Goal: Check status

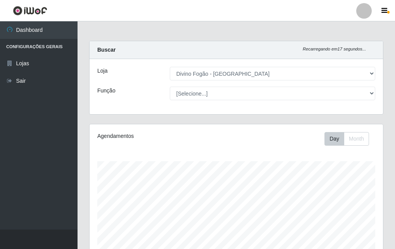
select select "499"
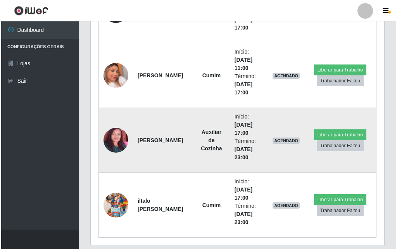
scroll to position [452, 0]
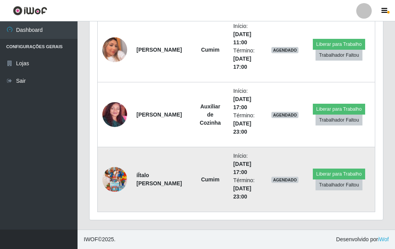
click at [122, 182] on img at bounding box center [114, 179] width 25 height 44
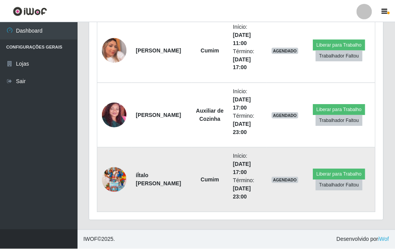
scroll to position [161, 290]
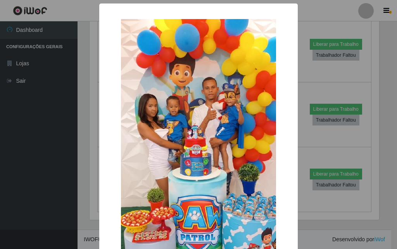
click at [75, 160] on div "× OK Cancel" at bounding box center [198, 124] width 397 height 249
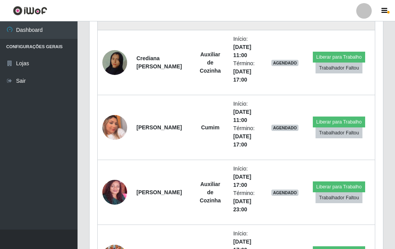
scroll to position [297, 0]
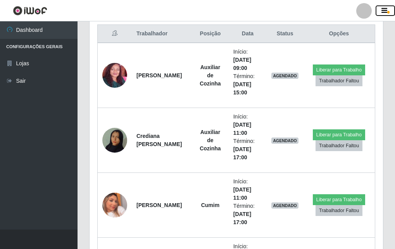
click at [387, 10] on icon "button" at bounding box center [385, 10] width 6 height 7
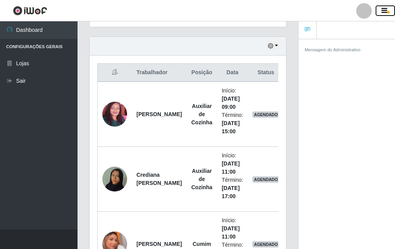
scroll to position [220, 0]
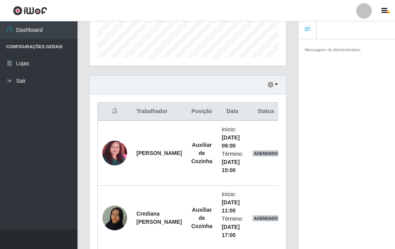
click at [310, 27] on icon at bounding box center [307, 29] width 5 height 5
click at [386, 11] on icon "button" at bounding box center [385, 10] width 6 height 7
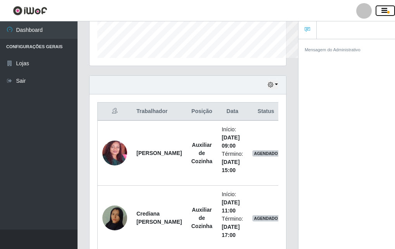
scroll to position [161, 197]
click at [386, 11] on icon "button" at bounding box center [385, 10] width 6 height 7
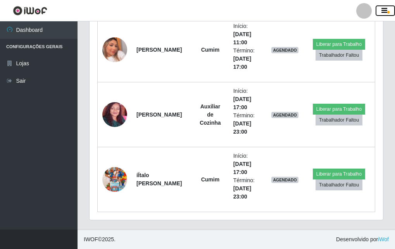
scroll to position [336, 0]
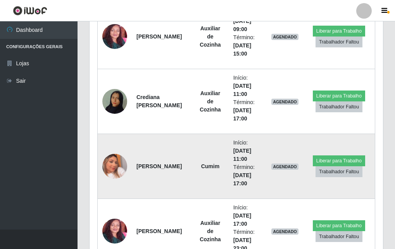
click at [117, 165] on img at bounding box center [114, 166] width 25 height 44
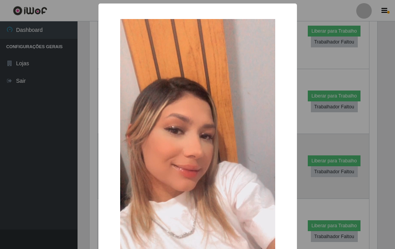
scroll to position [161, 290]
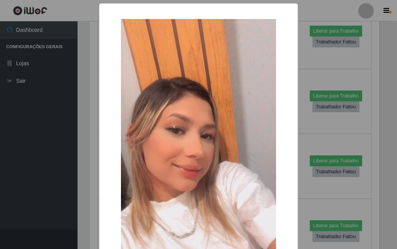
click at [85, 138] on div "× OK Cancel" at bounding box center [198, 124] width 397 height 249
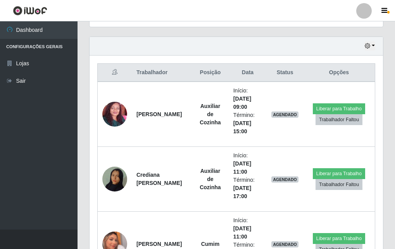
scroll to position [220, 0]
